Goal: Information Seeking & Learning: Compare options

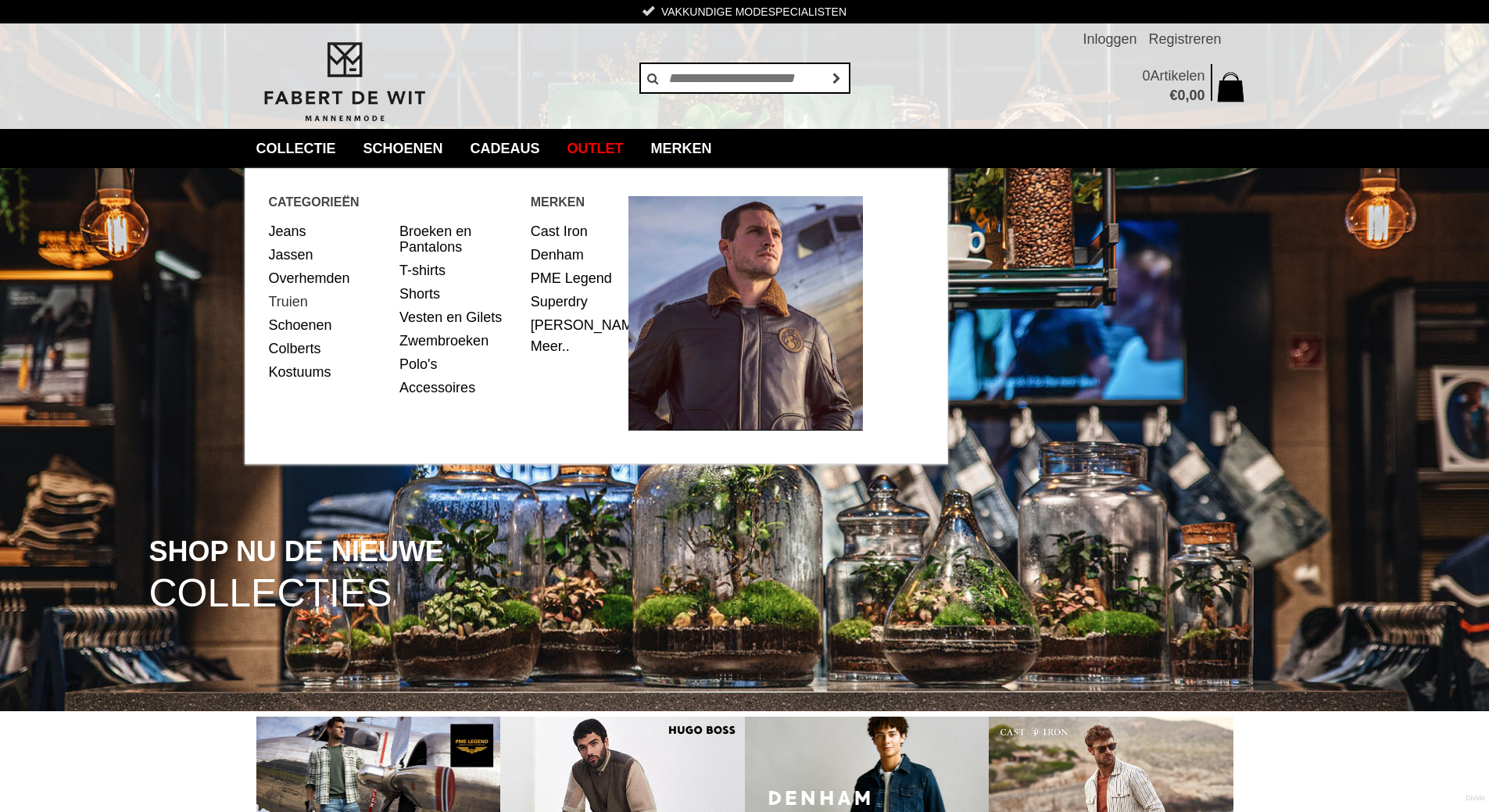
click at [295, 301] on link "Truien" at bounding box center [329, 301] width 119 height 23
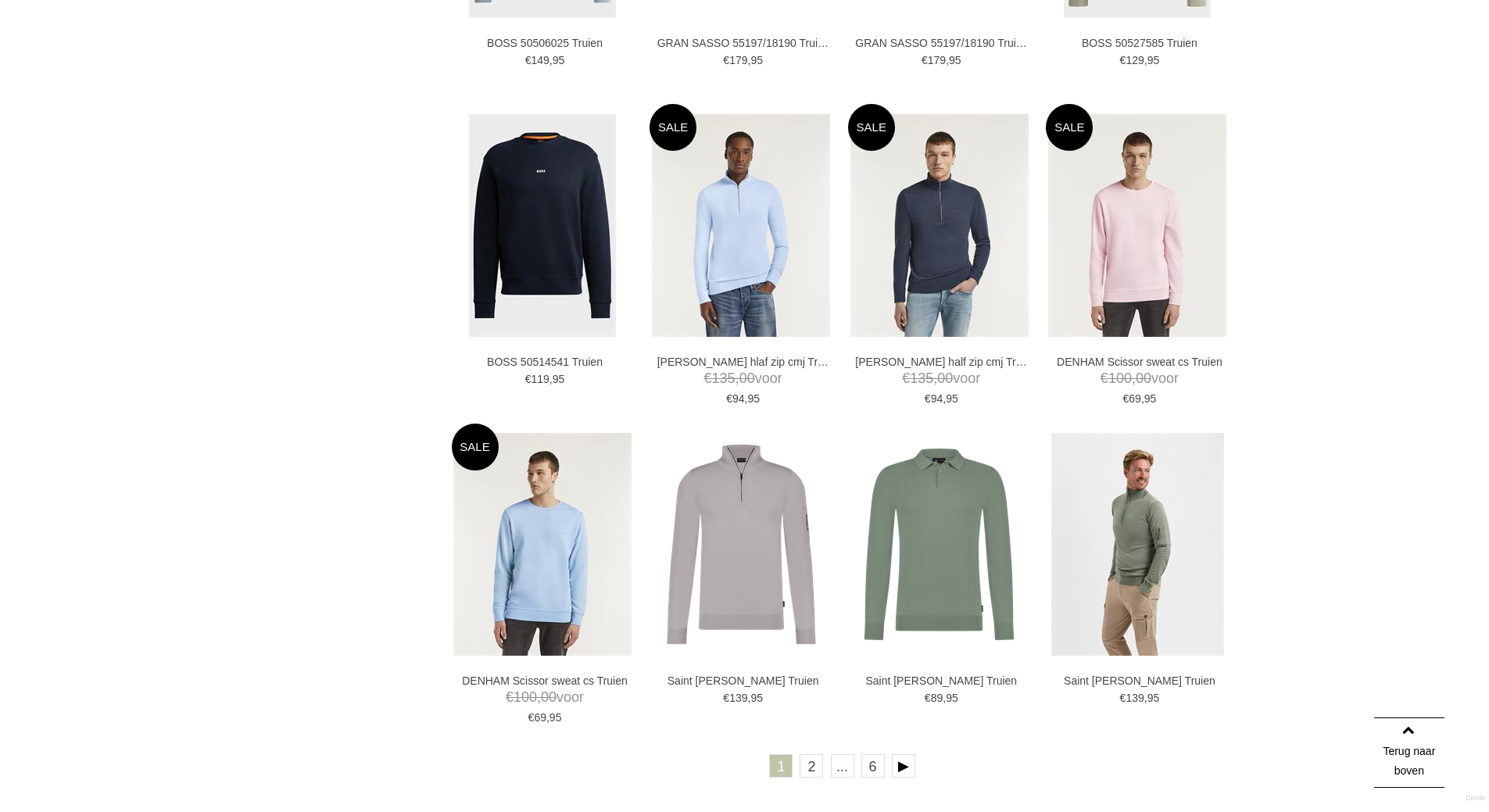
scroll to position [2500, 0]
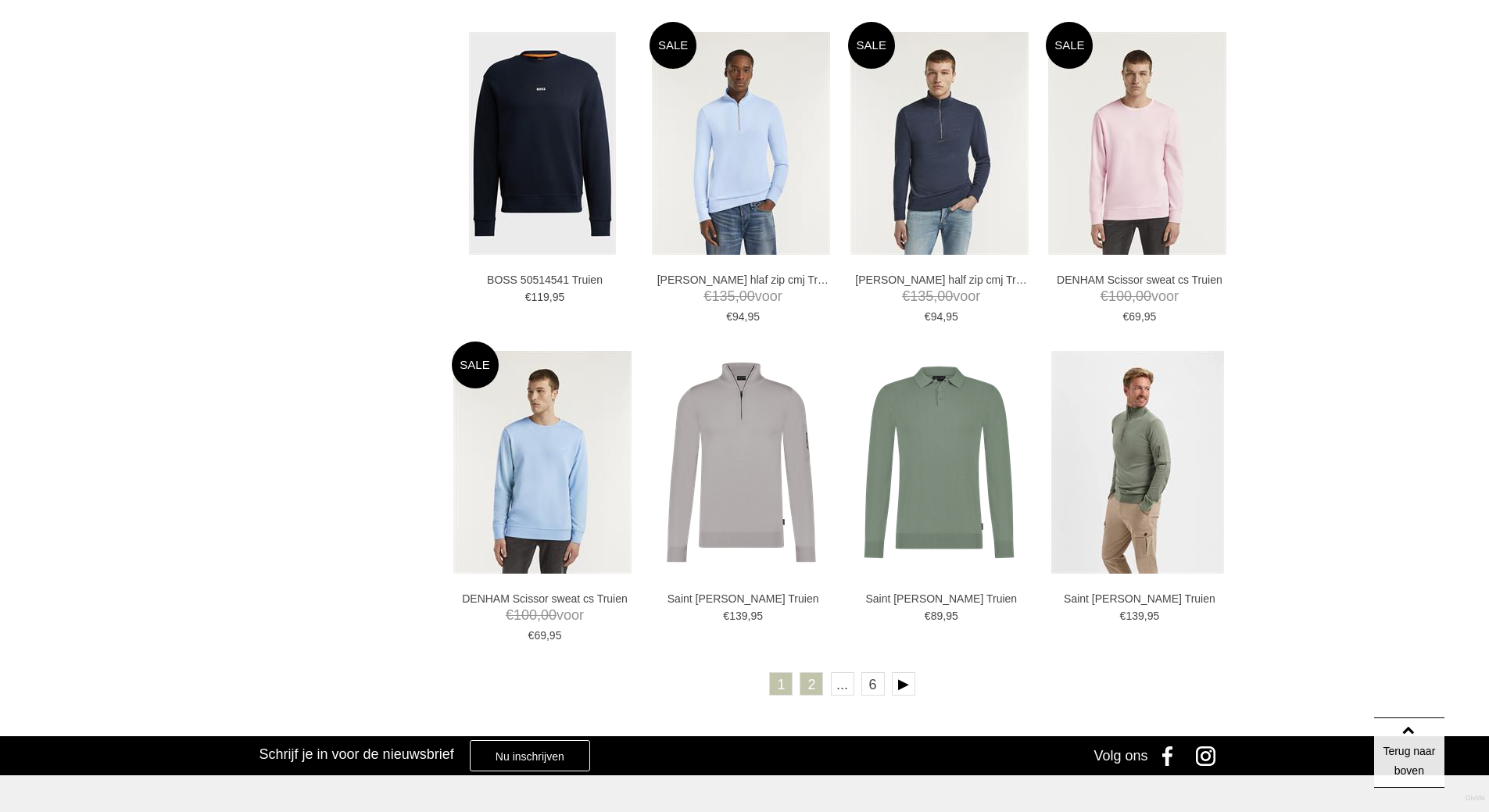
click at [805, 688] on link "2" at bounding box center [810, 683] width 23 height 23
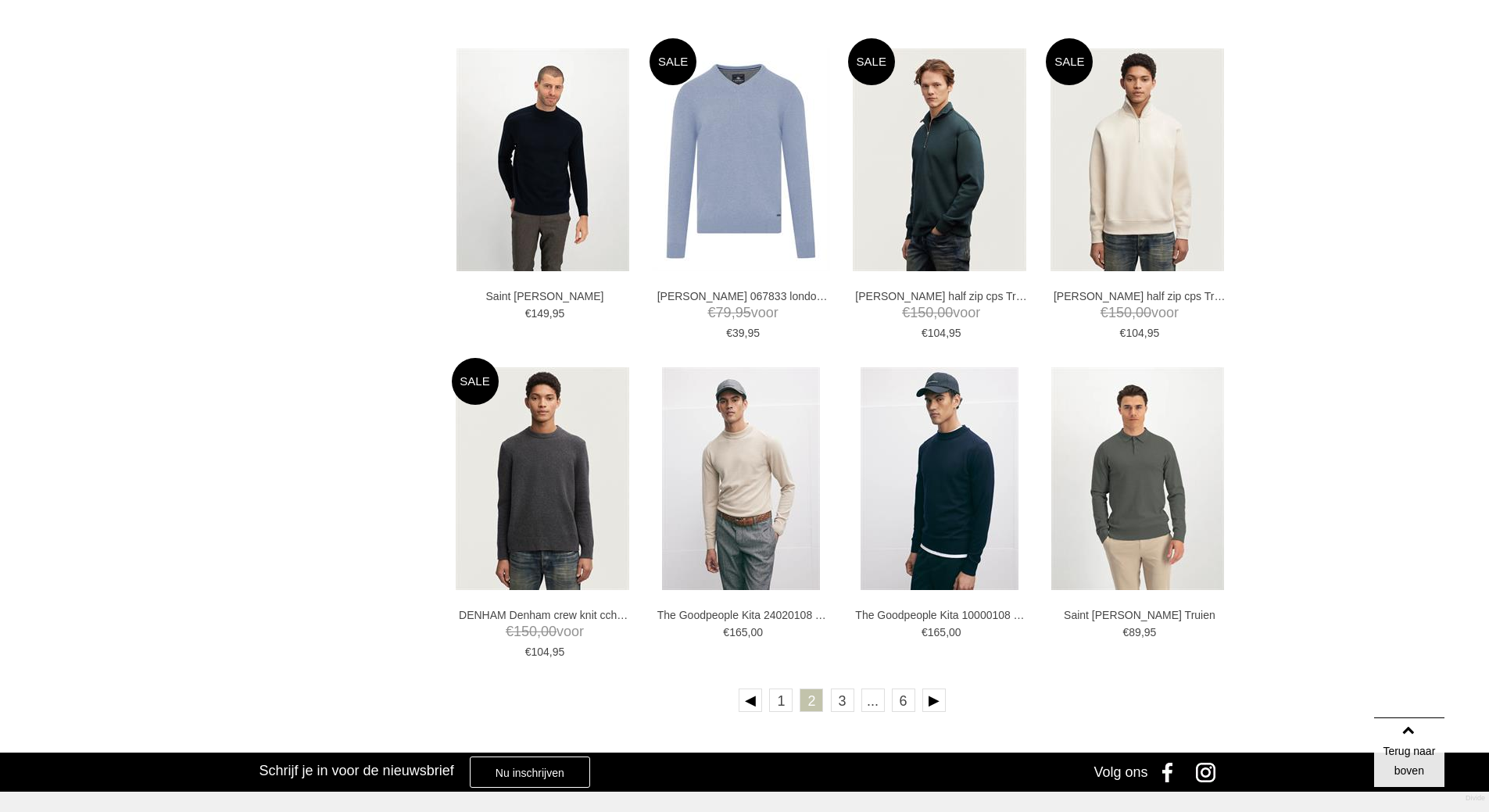
scroll to position [2500, 0]
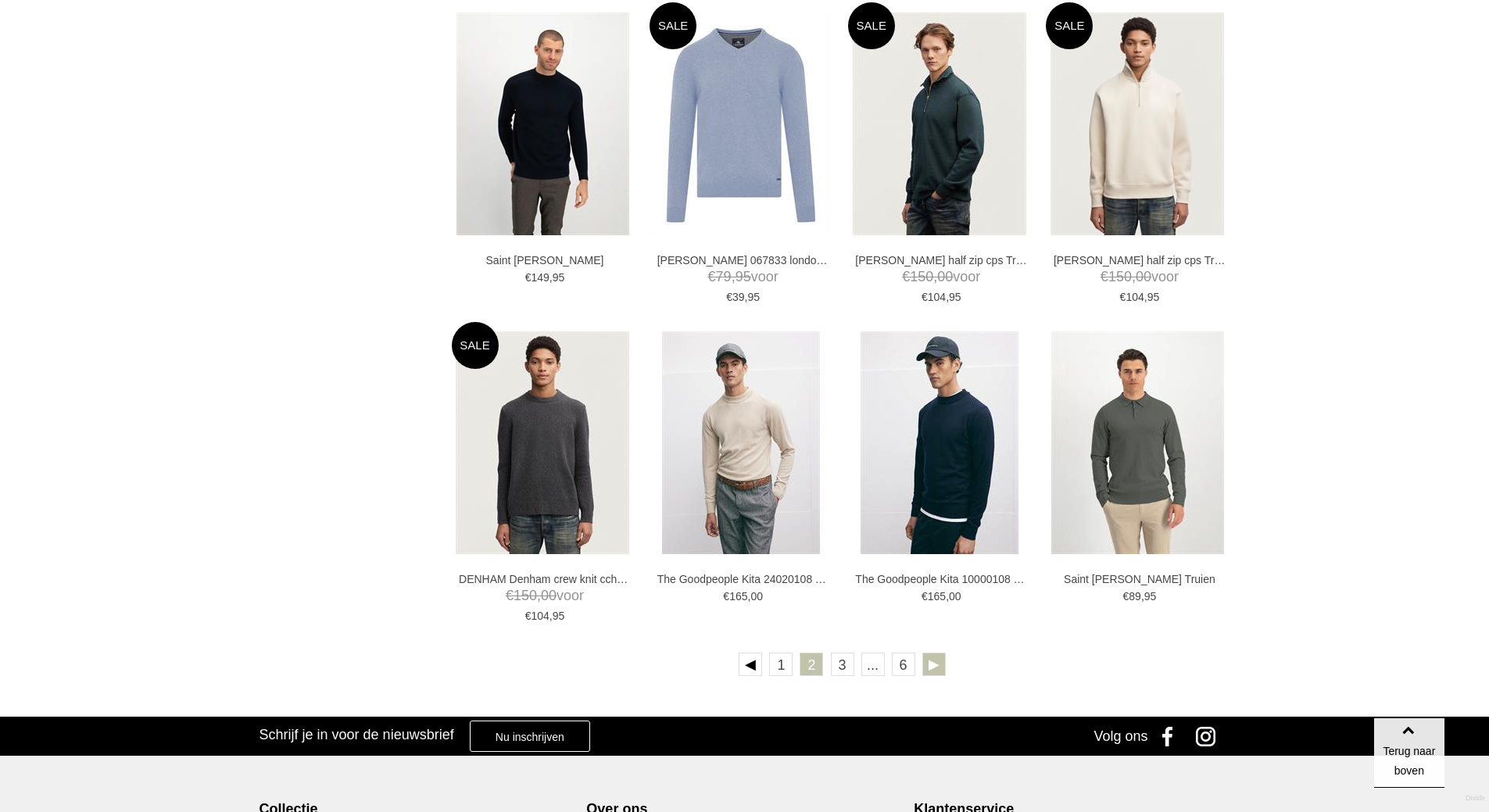
click at [929, 656] on link at bounding box center [933, 664] width 23 height 23
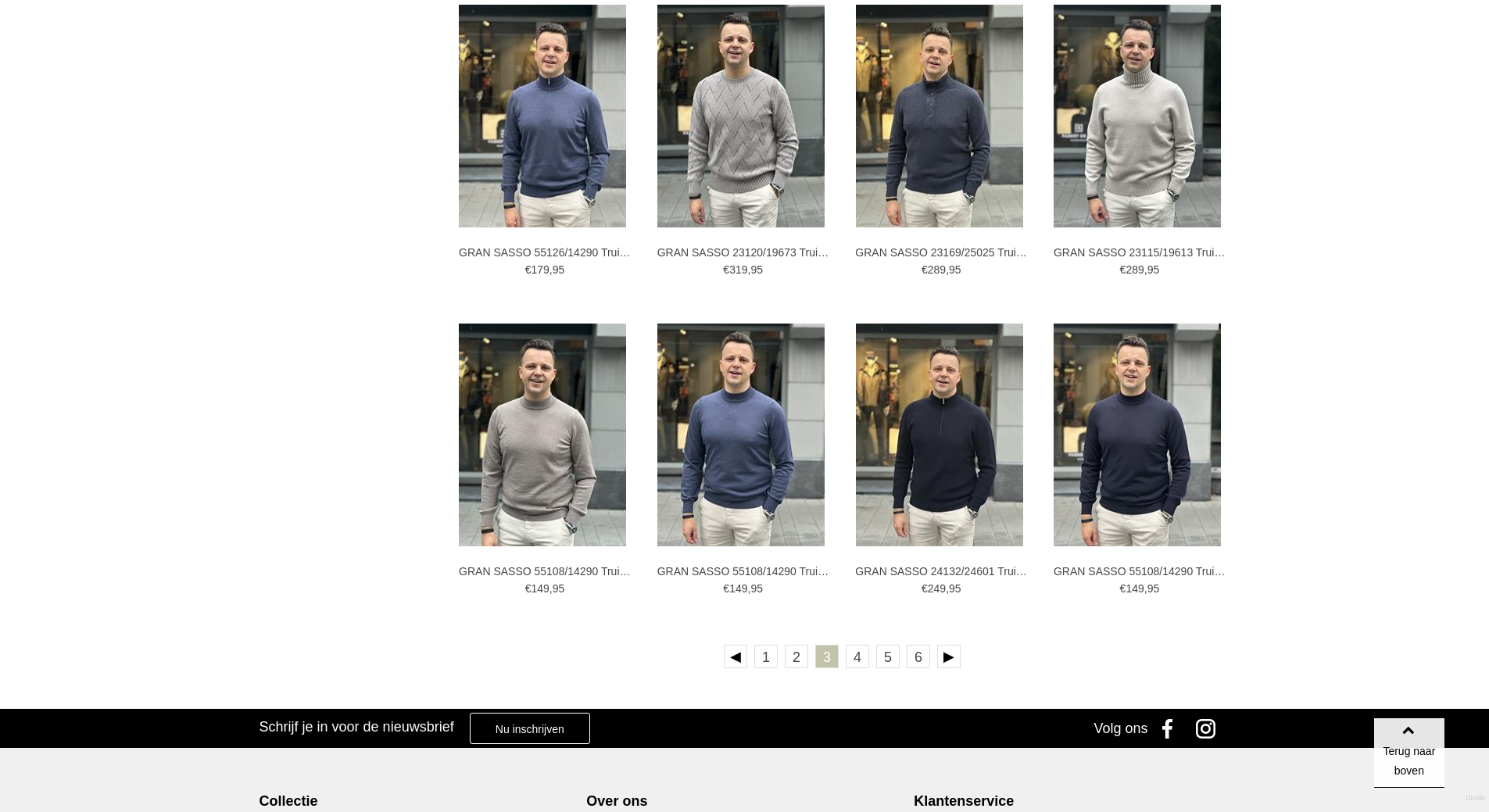
scroll to position [2813, 0]
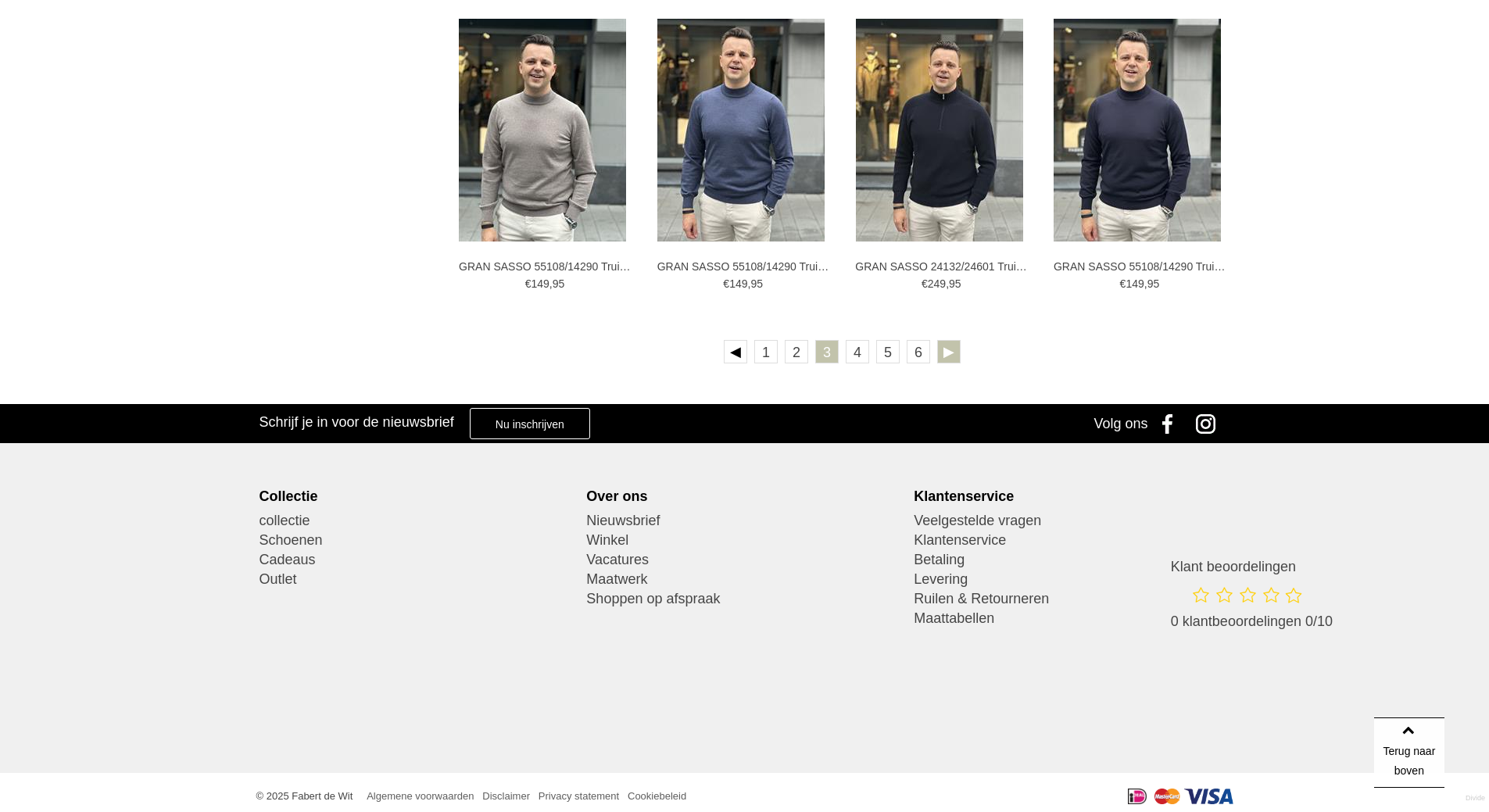
click at [947, 345] on link at bounding box center [948, 351] width 23 height 23
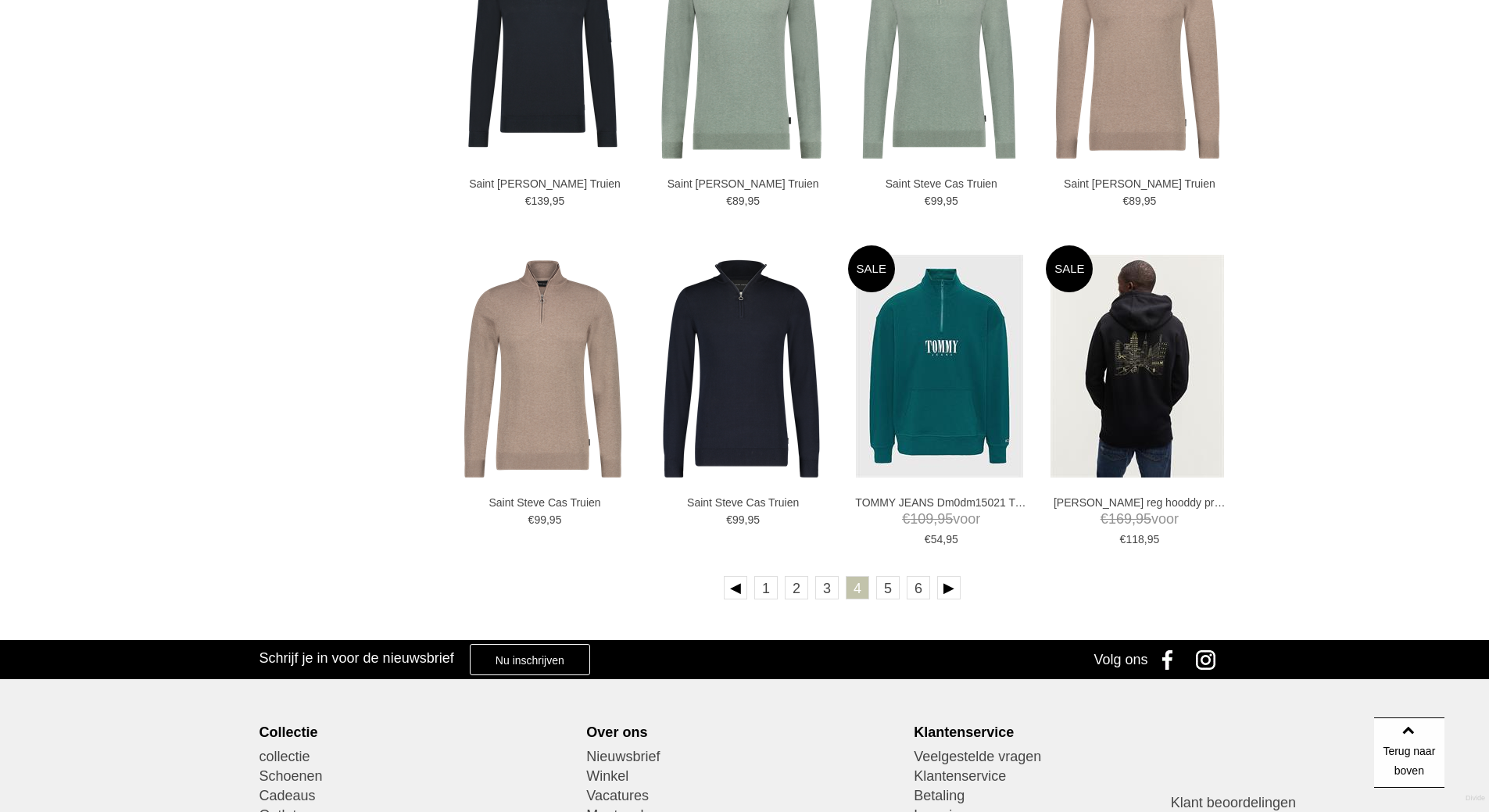
scroll to position [2657, 0]
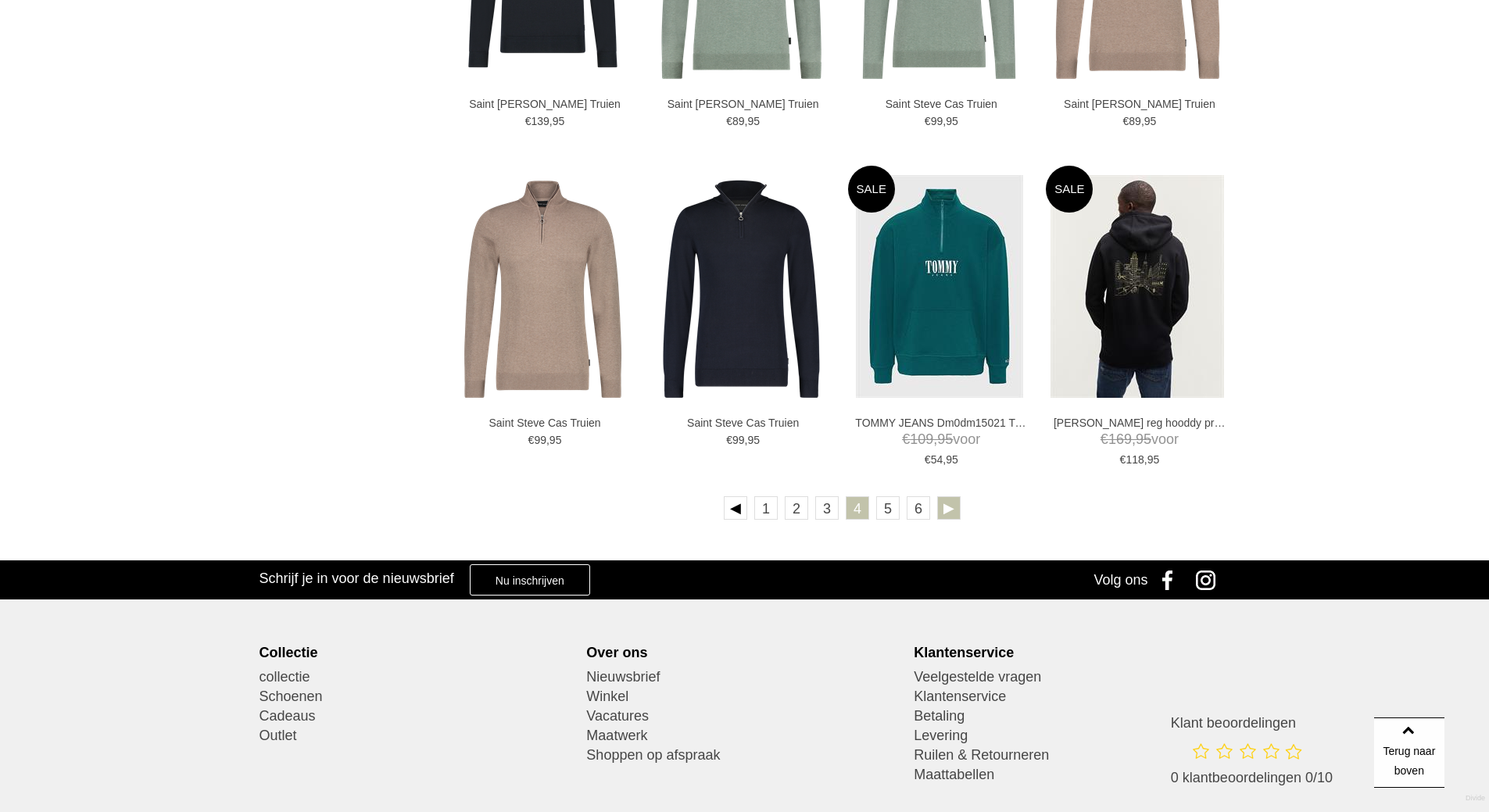
click at [954, 512] on link at bounding box center [948, 508] width 23 height 23
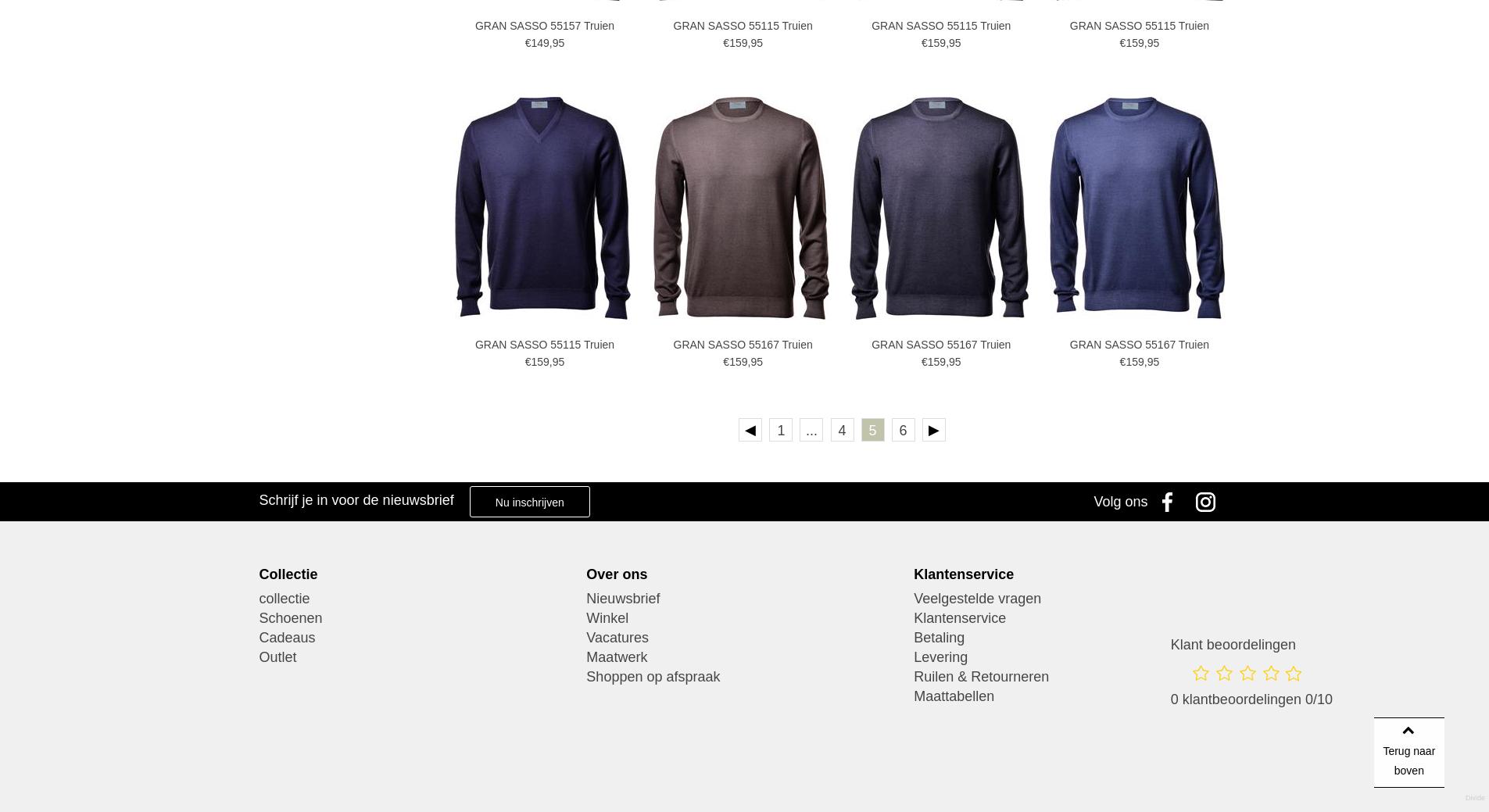
scroll to position [2825, 0]
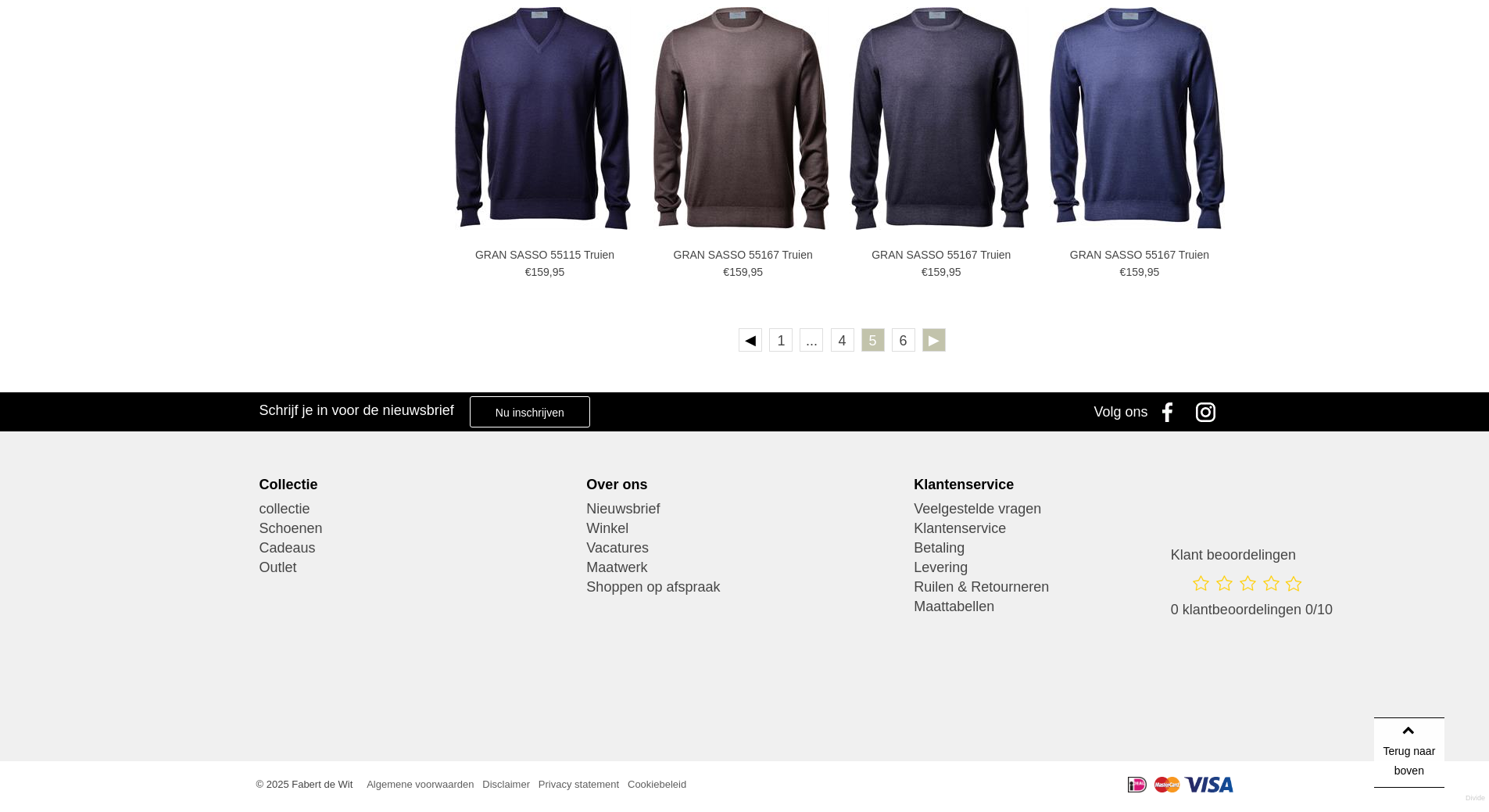
click at [926, 340] on link at bounding box center [933, 339] width 23 height 23
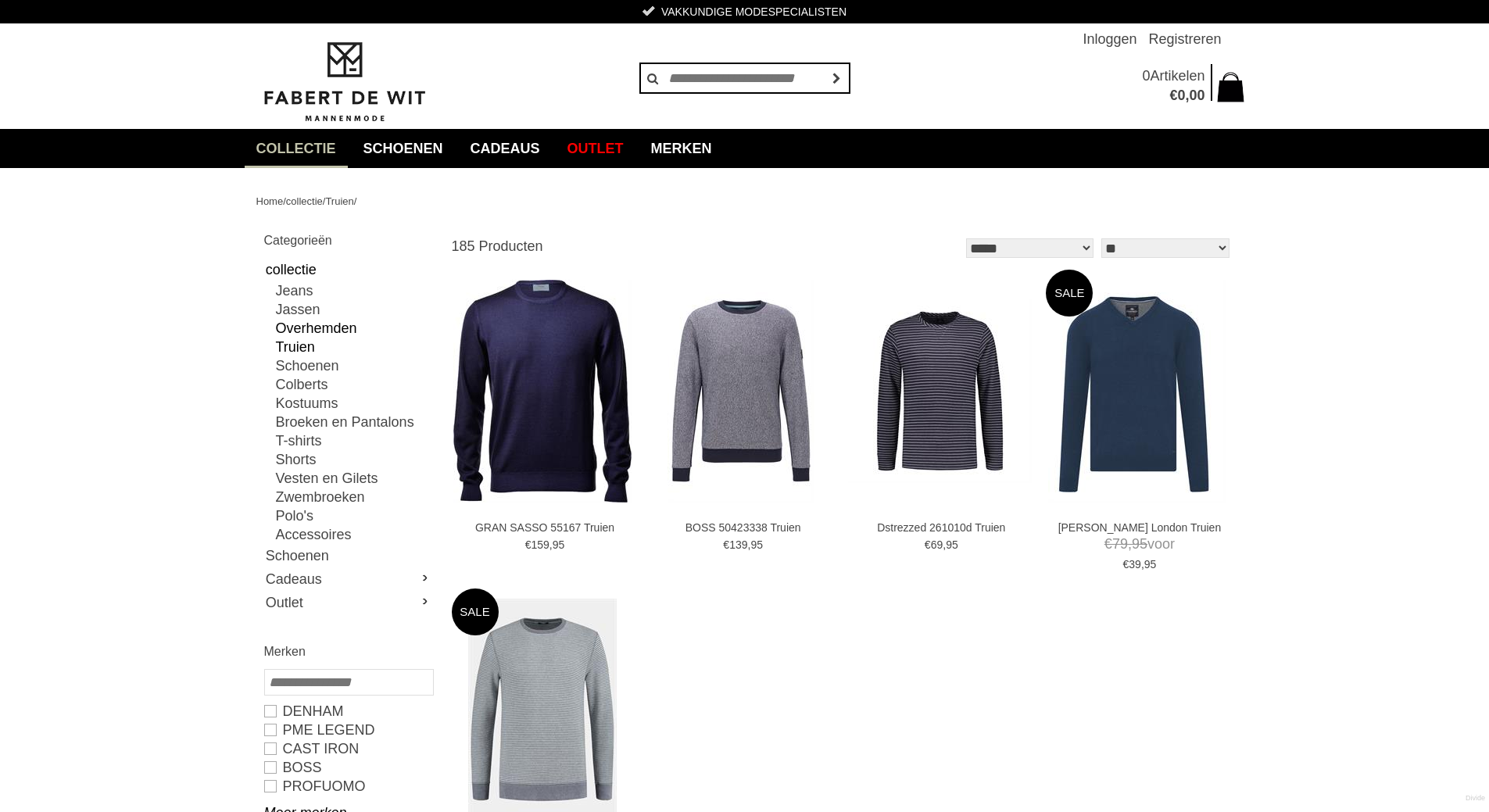
click at [297, 324] on link "Overhemden" at bounding box center [354, 328] width 156 height 19
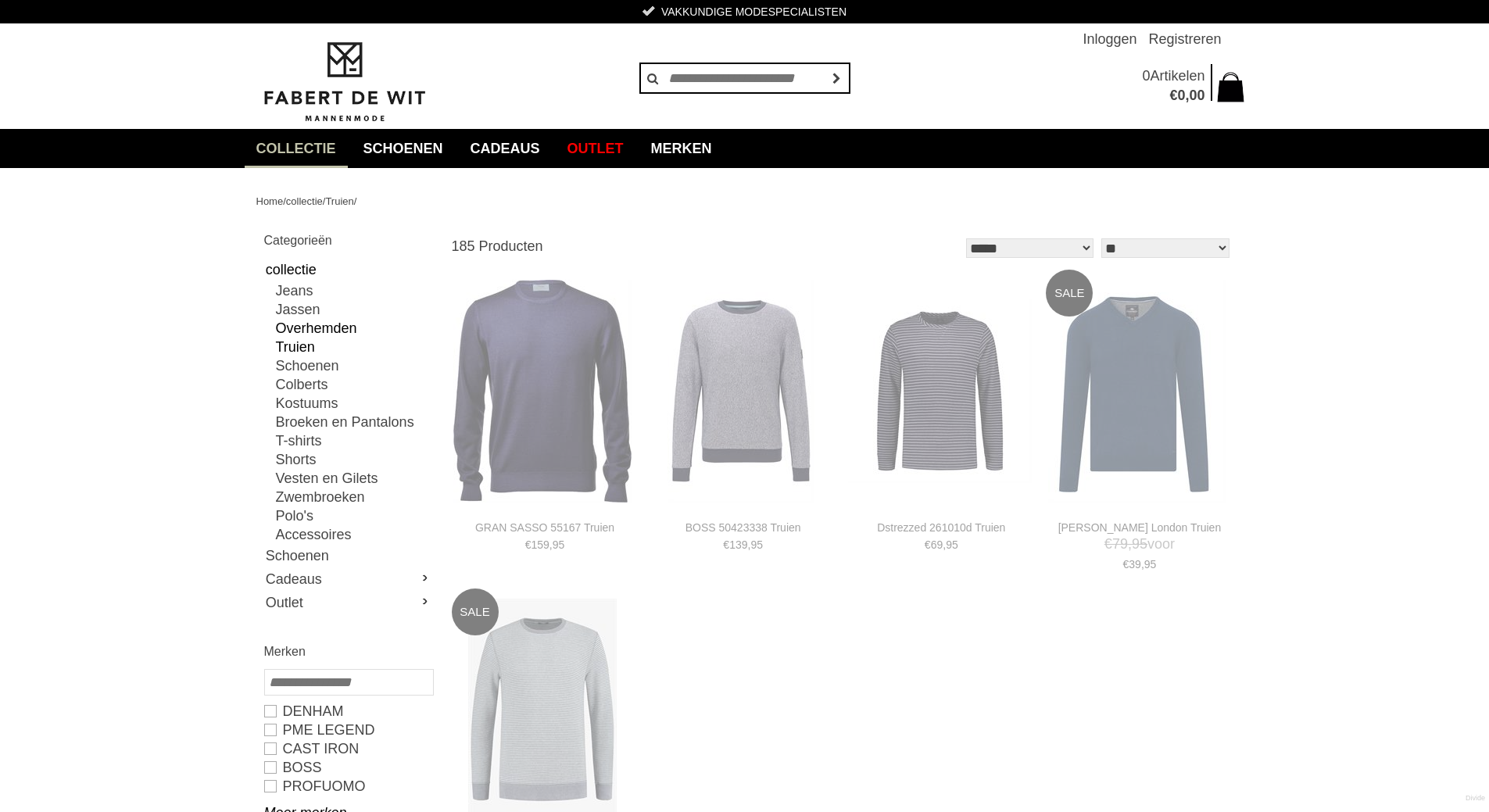
type input "**"
type input "***"
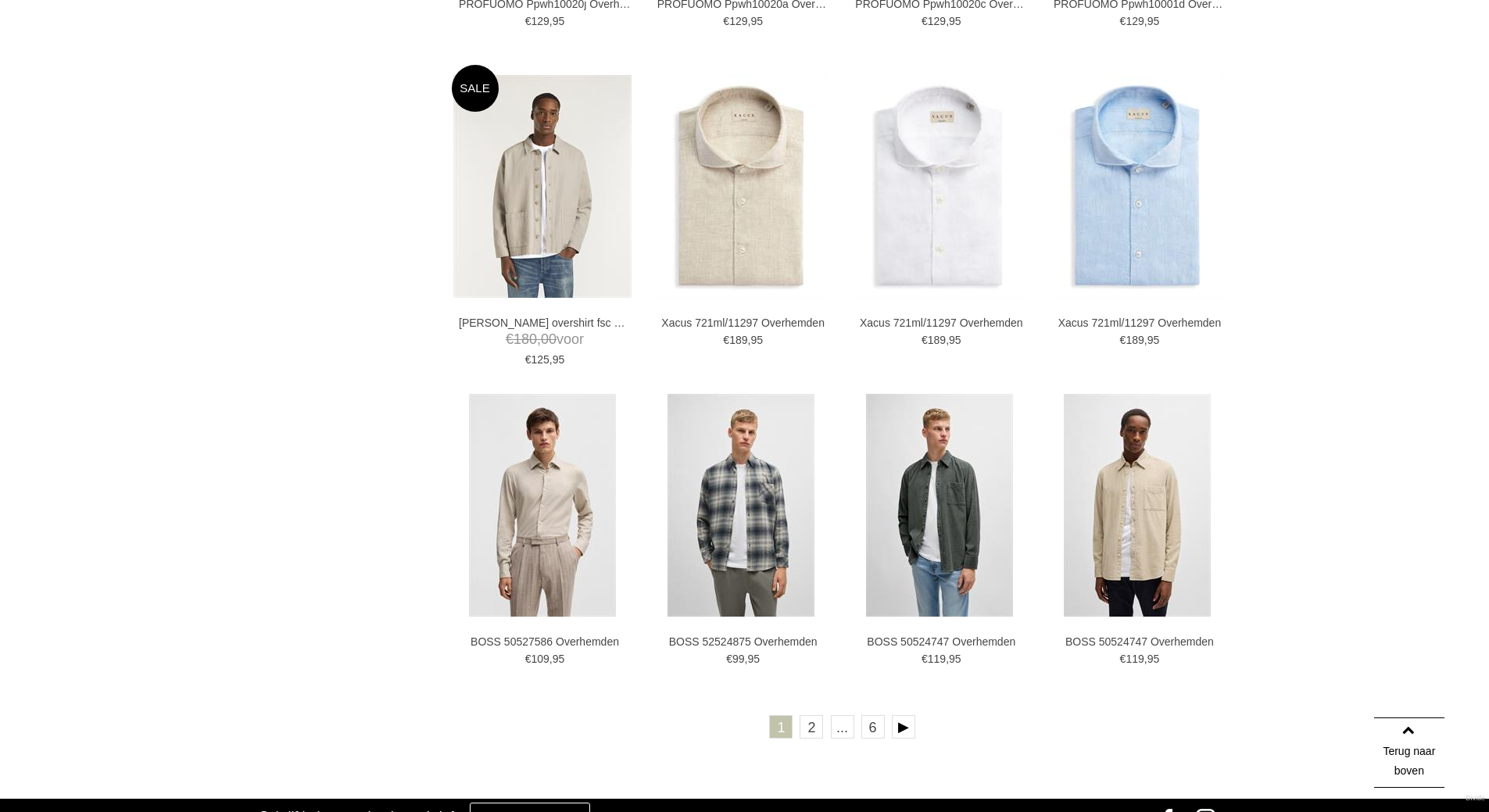
scroll to position [2735, 0]
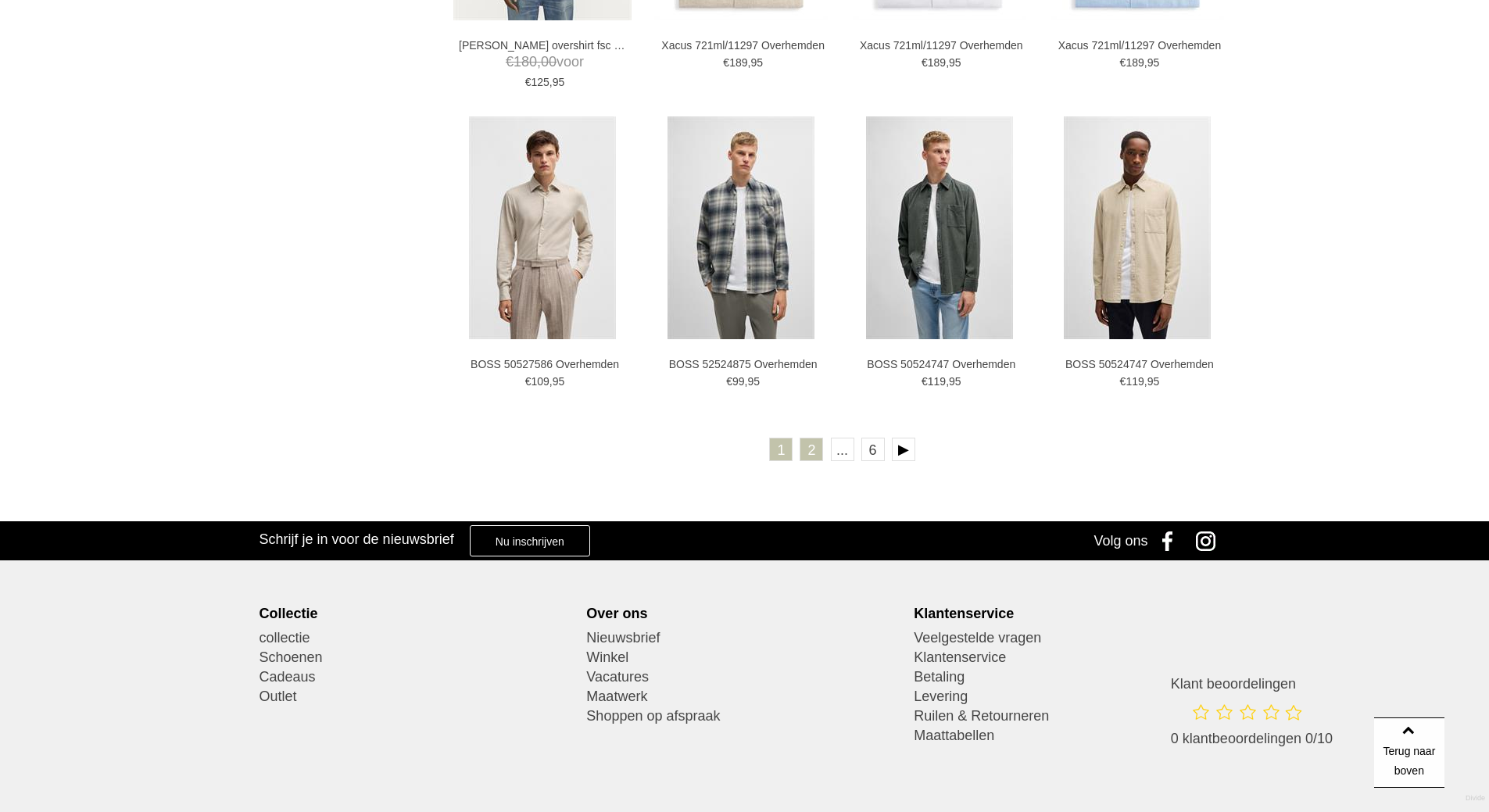
click at [807, 458] on link "2" at bounding box center [810, 449] width 23 height 23
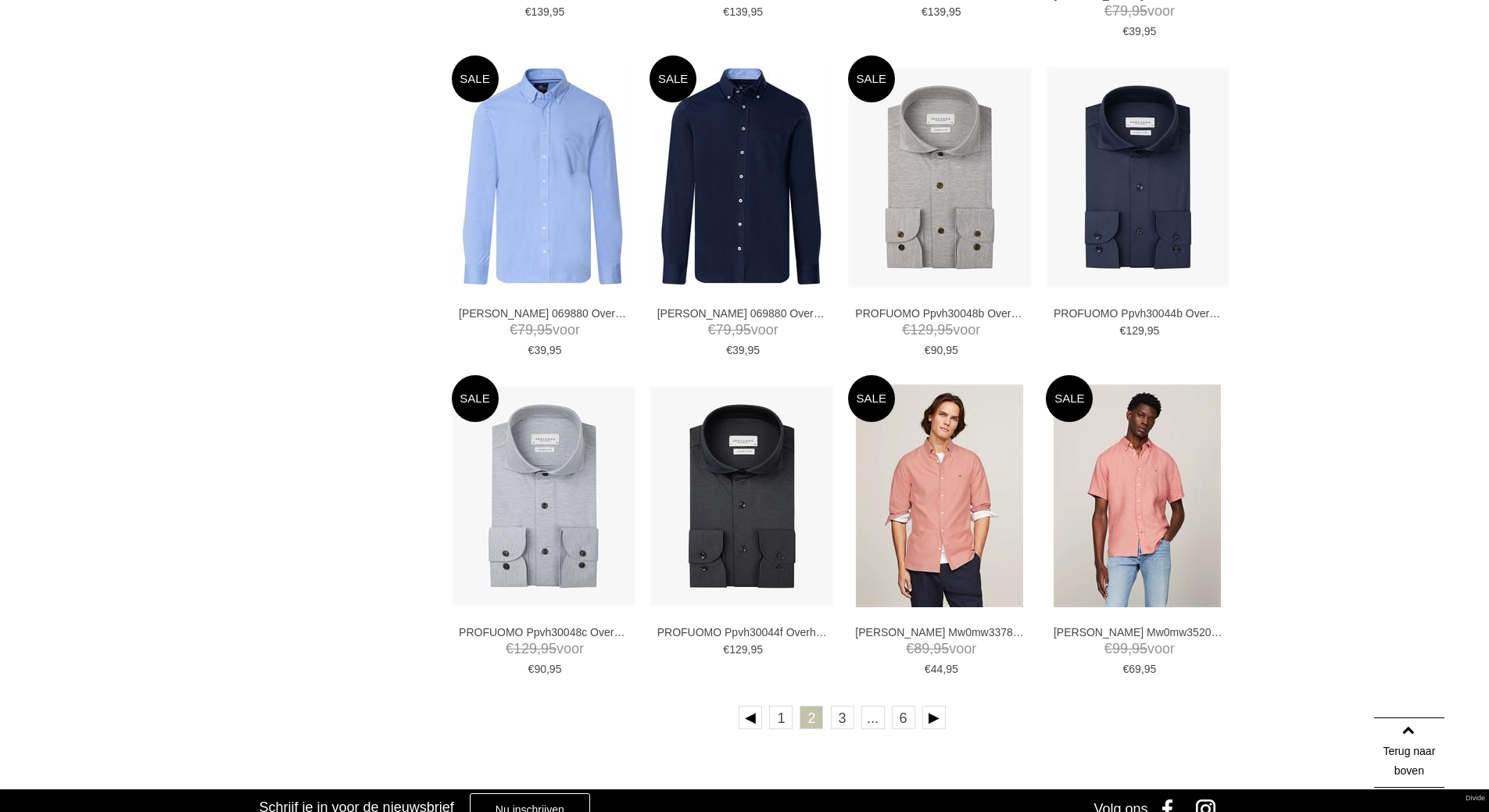
scroll to position [2500, 0]
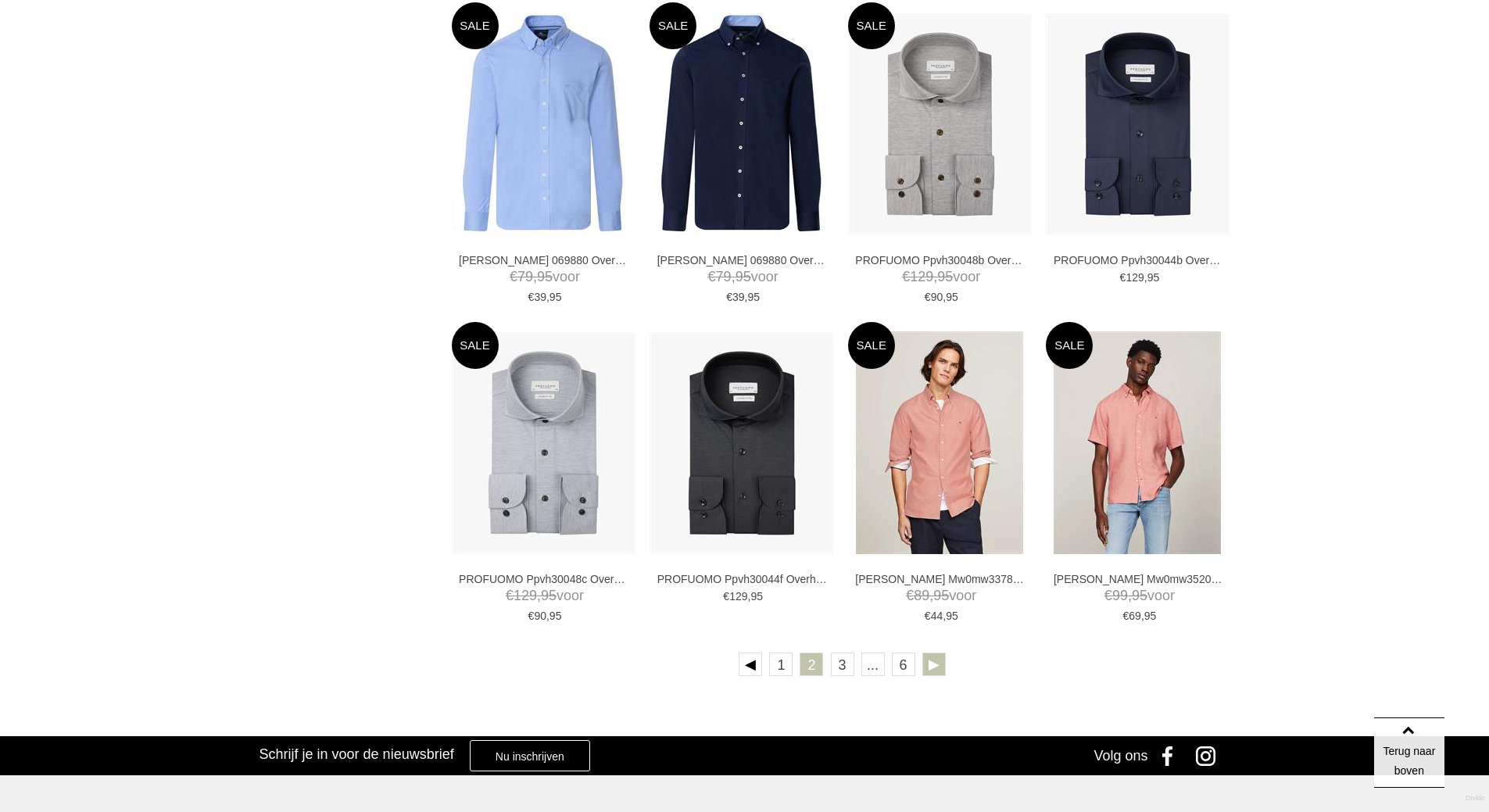
click at [940, 658] on link at bounding box center [933, 664] width 23 height 23
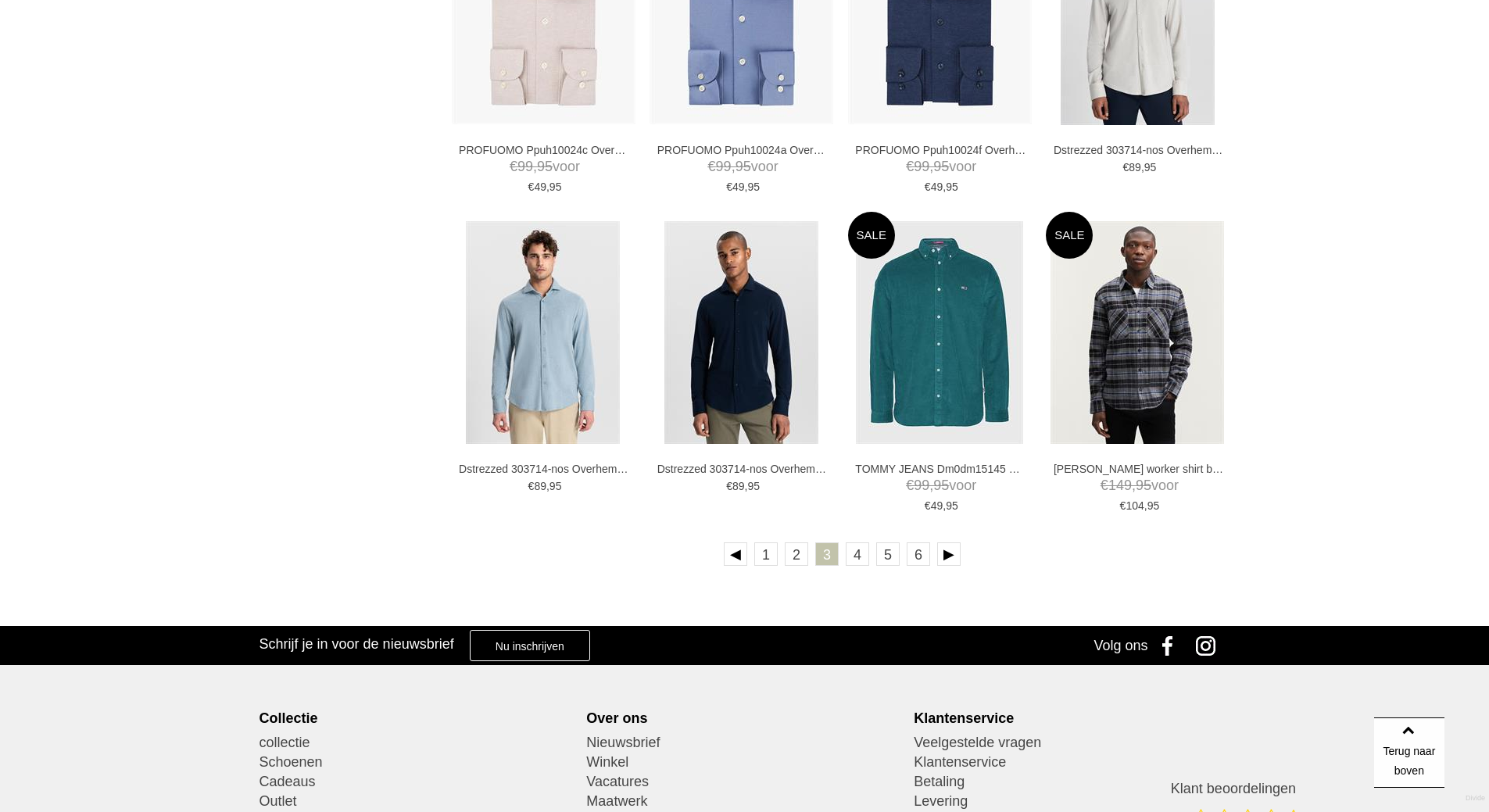
scroll to position [2657, 0]
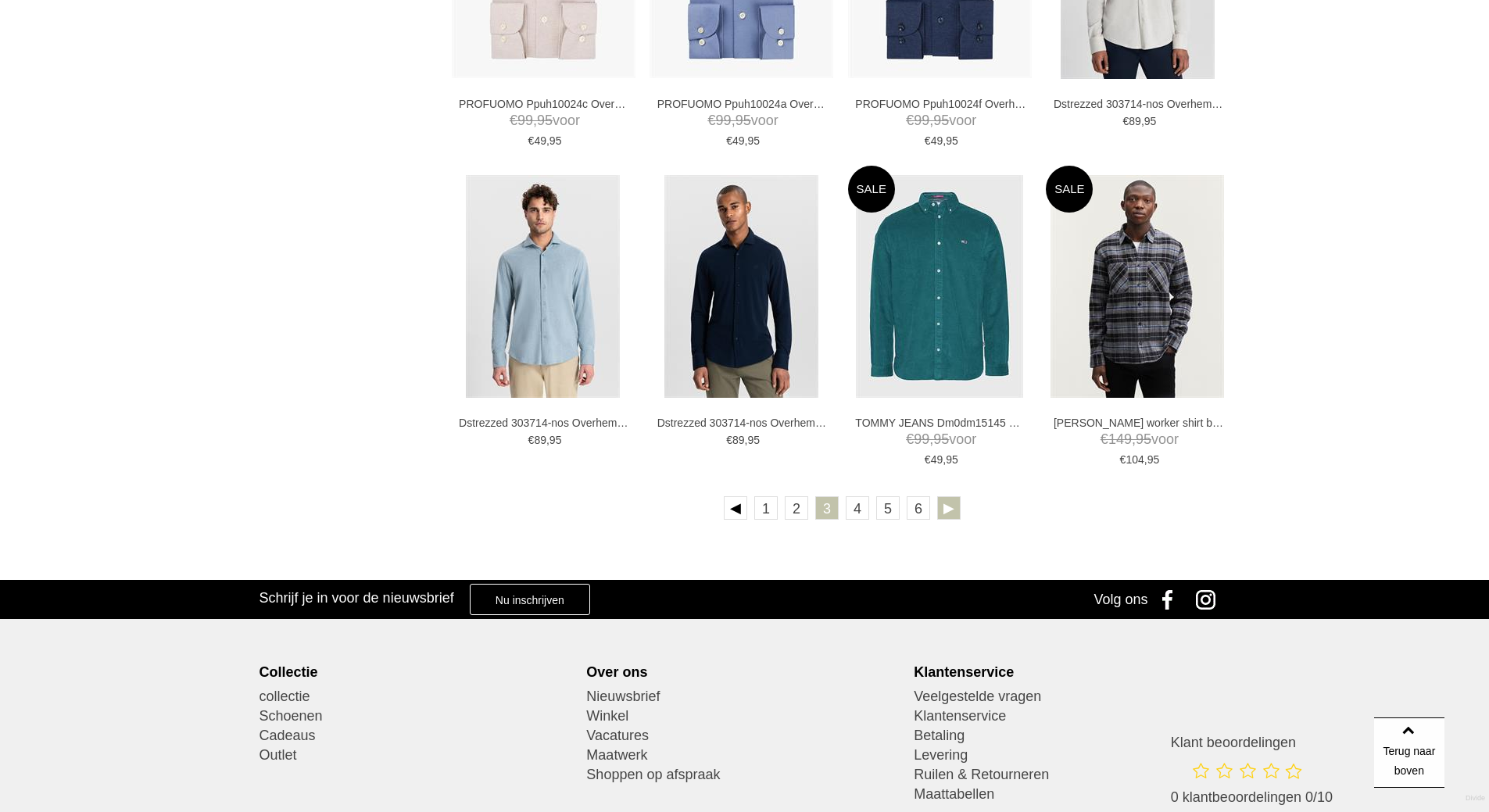
click at [946, 513] on link at bounding box center [948, 508] width 23 height 23
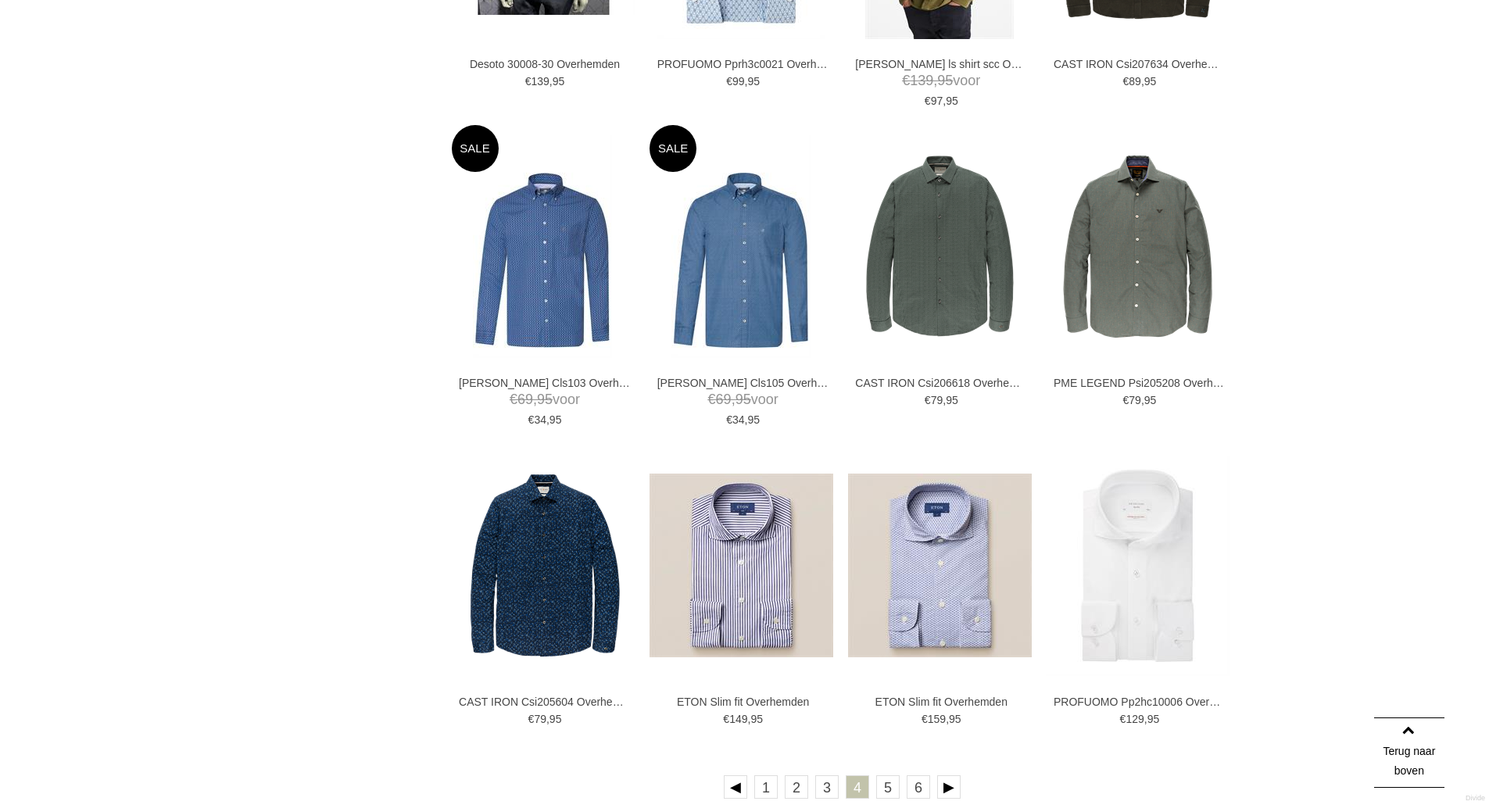
scroll to position [2422, 0]
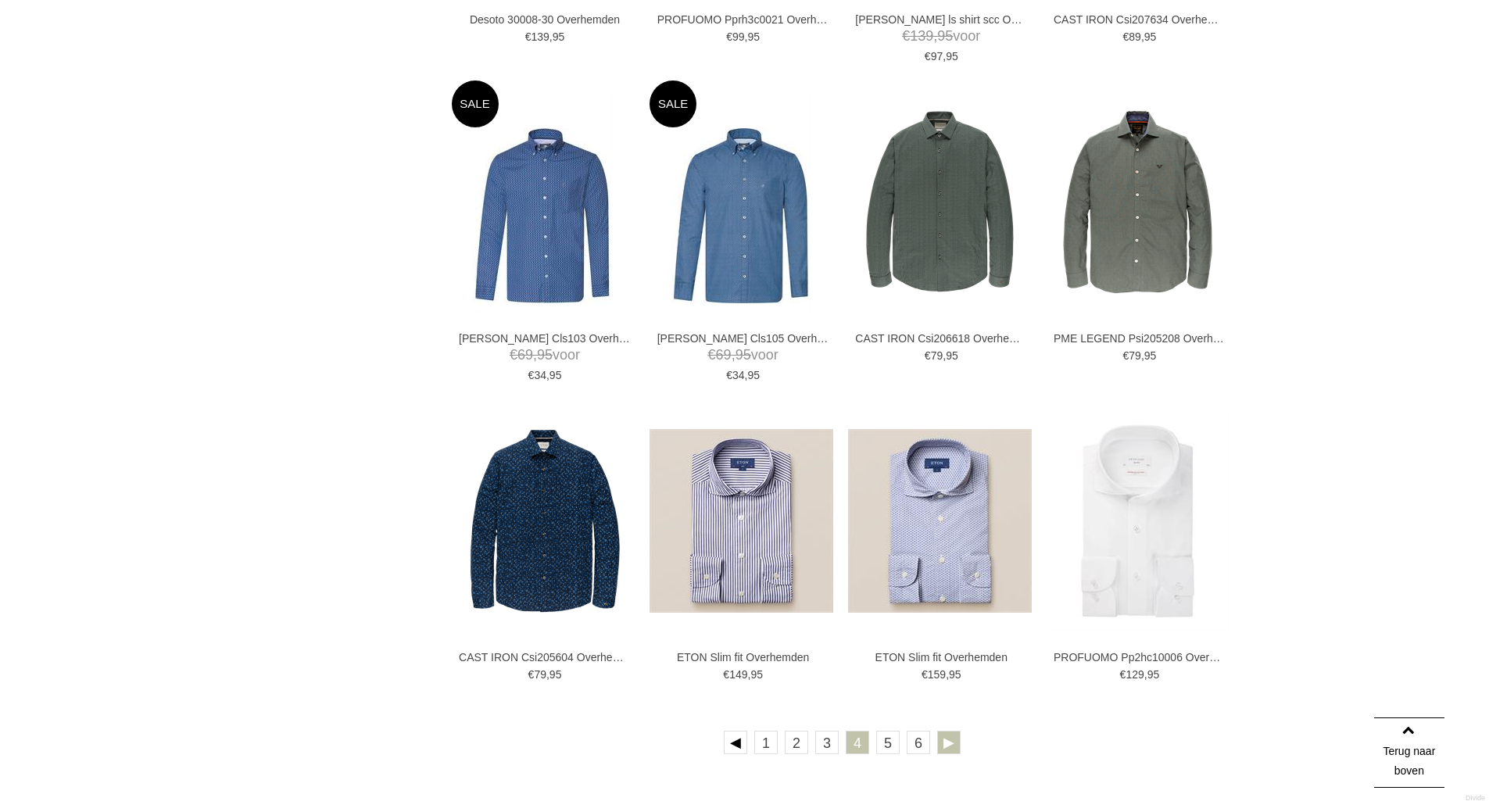
click at [948, 736] on link at bounding box center [948, 742] width 23 height 23
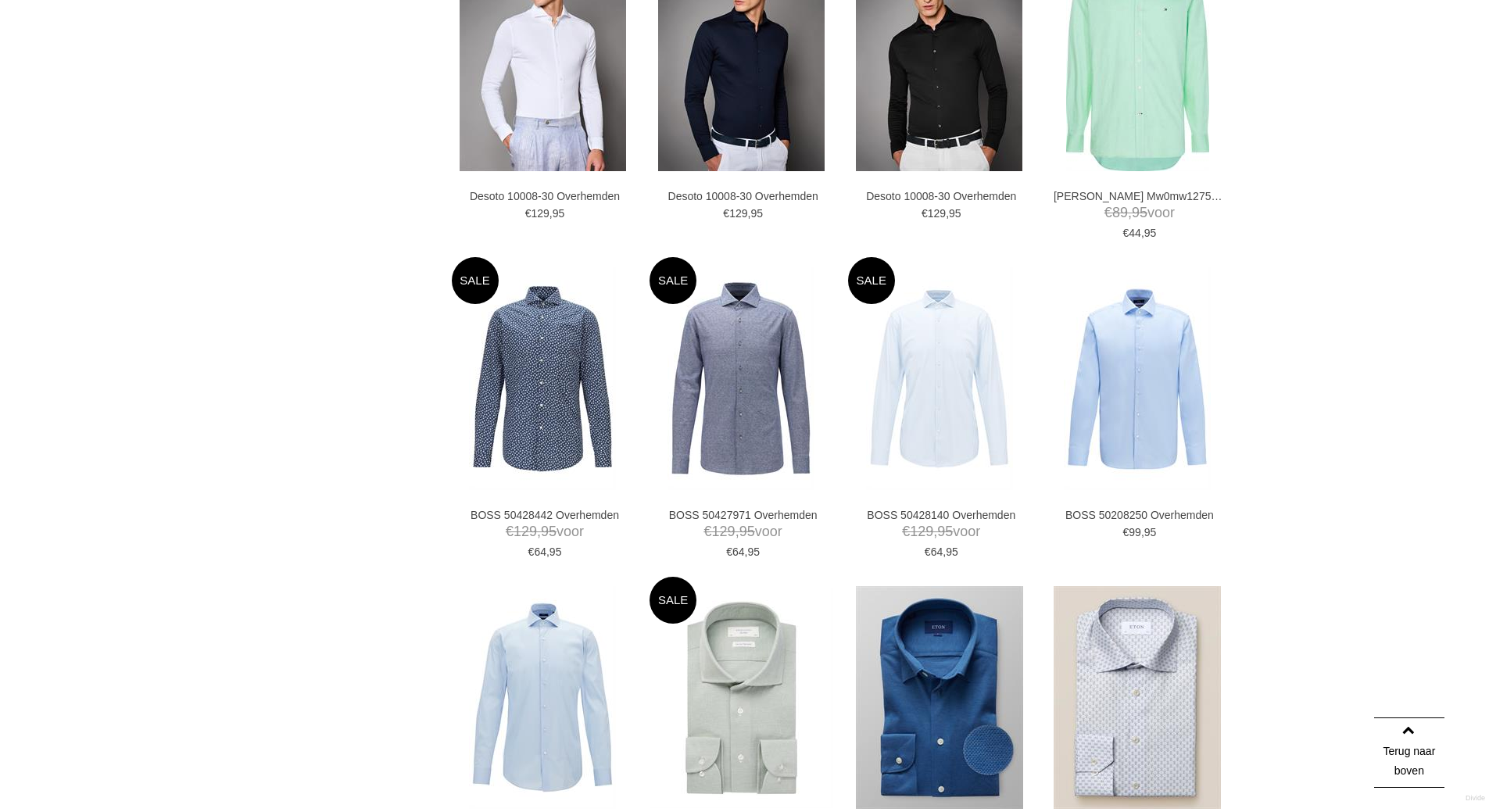
scroll to position [2578, 0]
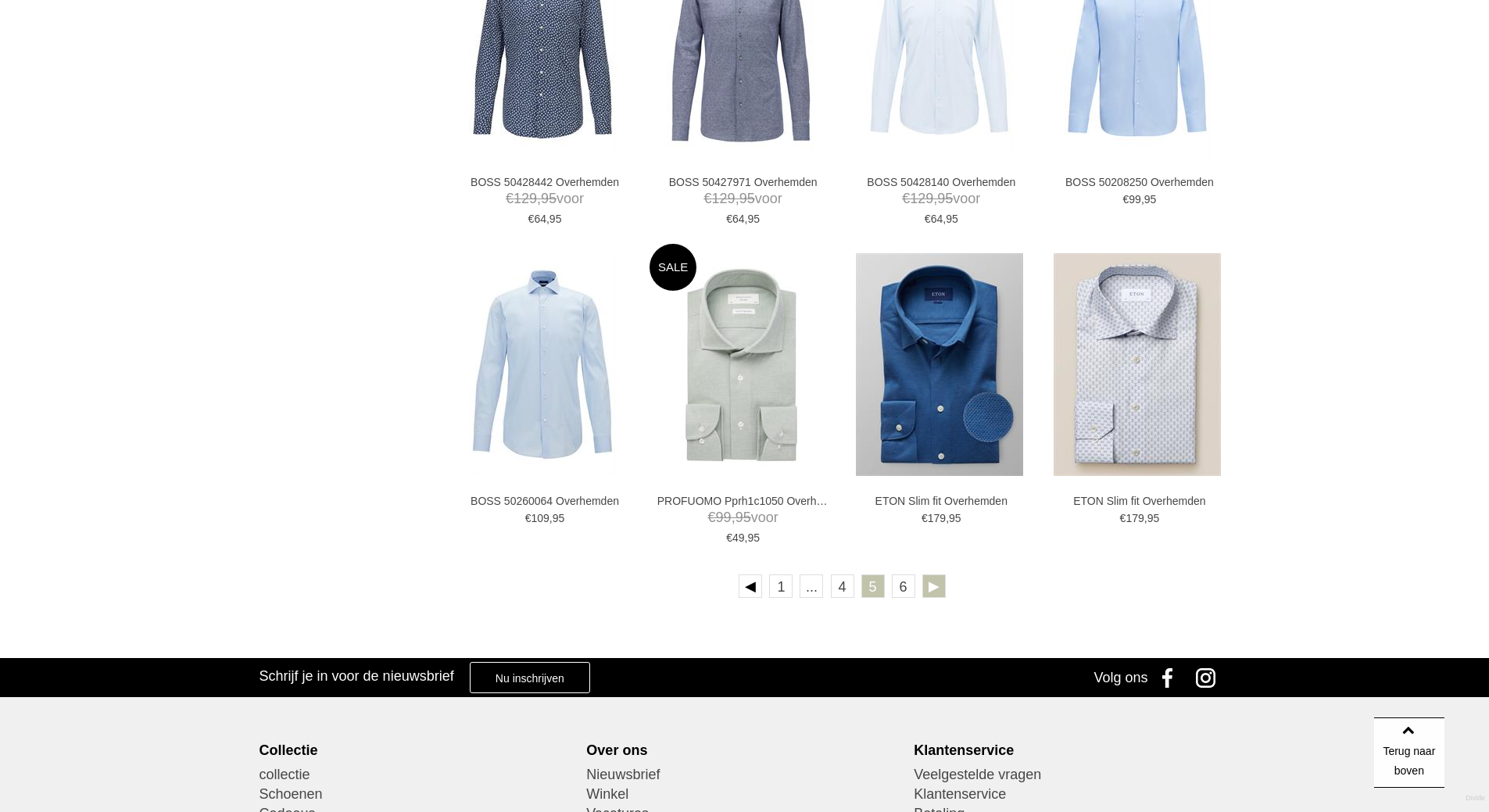
click at [928, 586] on link at bounding box center [933, 586] width 23 height 23
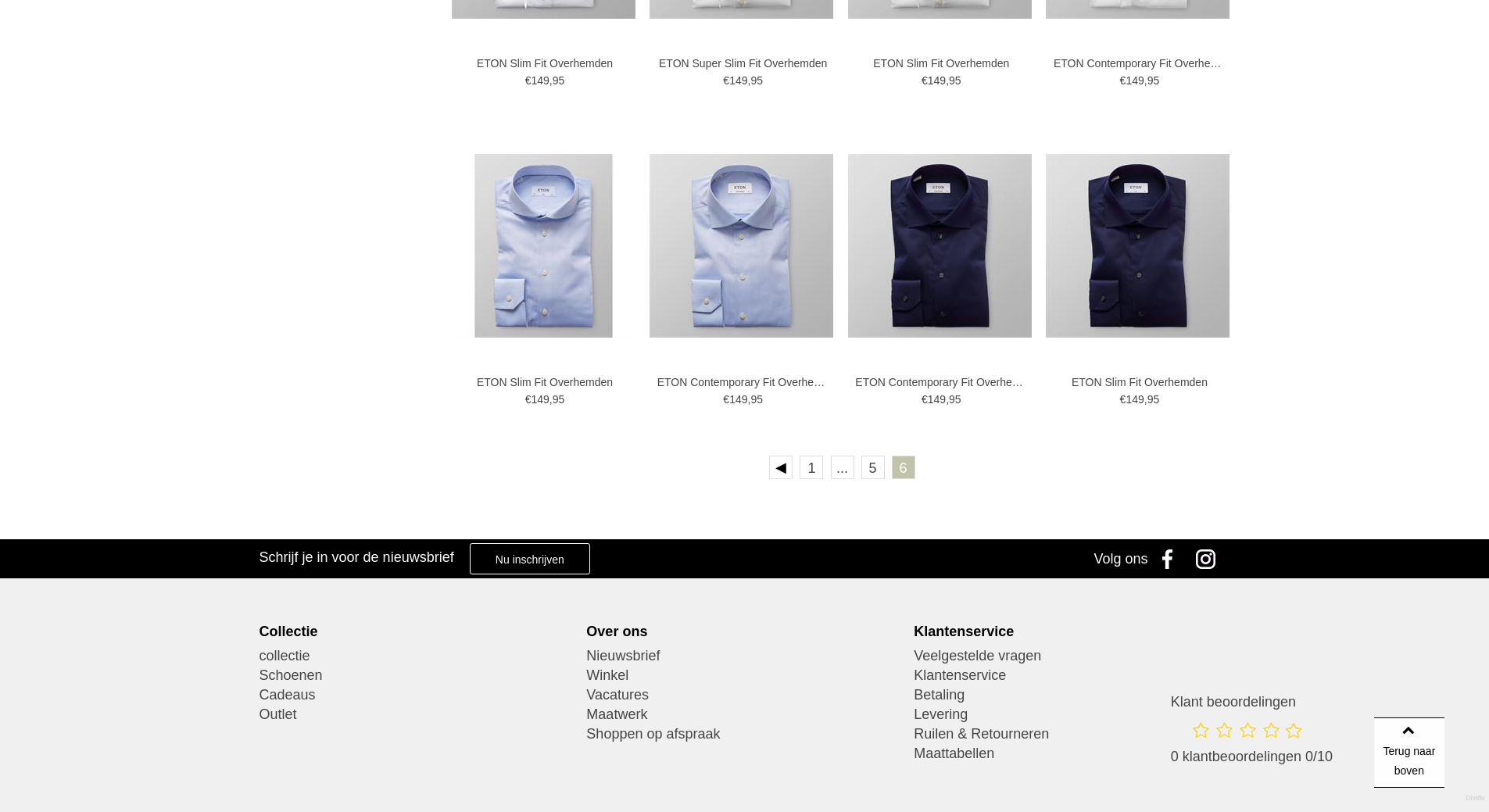
scroll to position [2525, 0]
